Goal: Check status: Check status

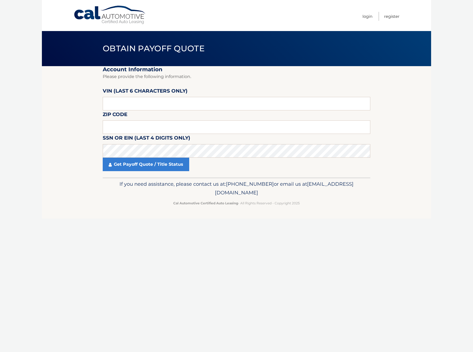
click at [134, 96] on label "VIN (last 6 characters only)" at bounding box center [145, 92] width 85 height 10
click at [129, 102] on input "text" at bounding box center [236, 104] width 267 height 14
type input "535904"
click at [200, 127] on input "text" at bounding box center [236, 127] width 267 height 14
click at [149, 130] on input "text" at bounding box center [236, 127] width 267 height 14
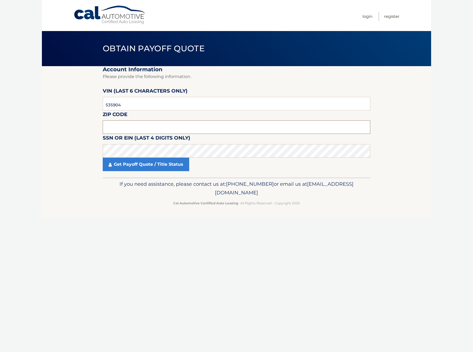
click at [149, 130] on input "text" at bounding box center [236, 127] width 267 height 14
click at [135, 126] on input "text" at bounding box center [236, 127] width 267 height 14
click at [123, 126] on input "text" at bounding box center [236, 127] width 267 height 14
click at [113, 126] on input "text" at bounding box center [236, 127] width 267 height 14
type input "07675"
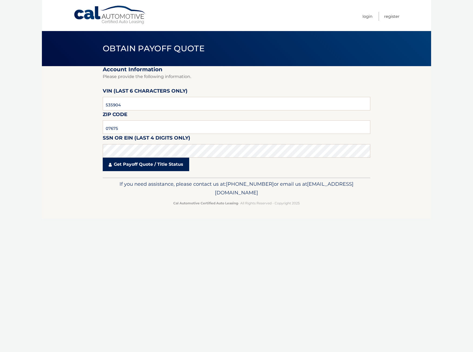
click at [130, 167] on link "Get Payoff Quote / Title Status" at bounding box center [146, 165] width 86 height 14
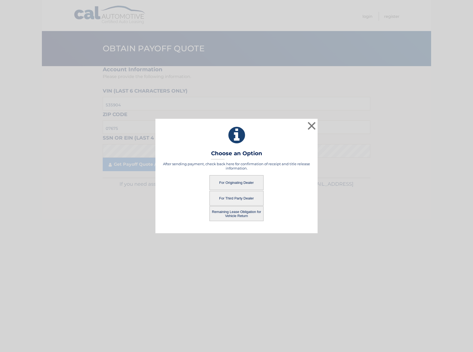
click at [229, 182] on button "For Originating Dealer" at bounding box center [236, 182] width 54 height 15
click at [231, 182] on button "For Originating Dealer" at bounding box center [236, 182] width 54 height 15
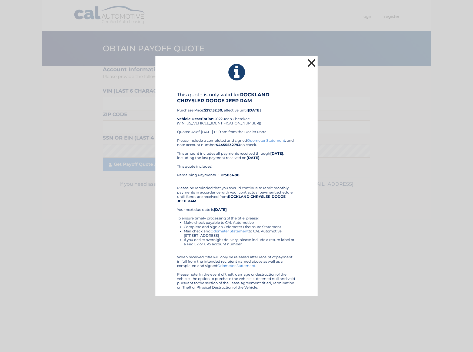
click at [312, 64] on button "×" at bounding box center [311, 63] width 11 height 11
